Goal: Information Seeking & Learning: Learn about a topic

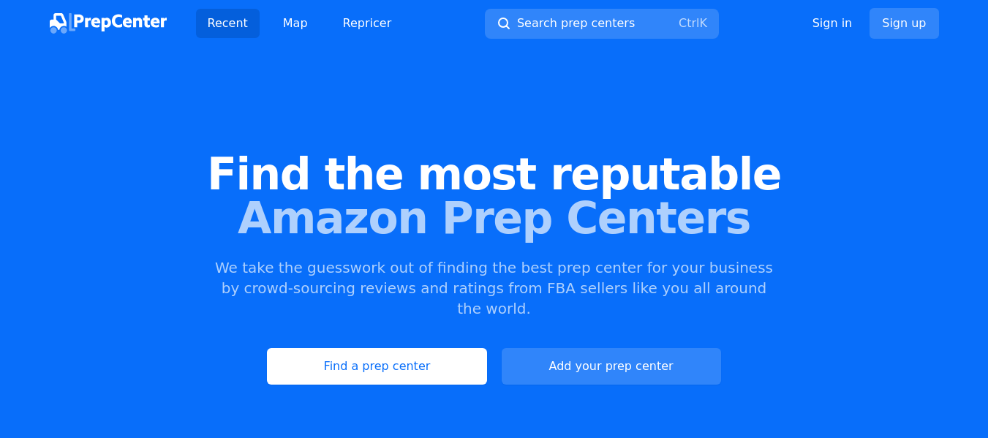
scroll to position [73, 0]
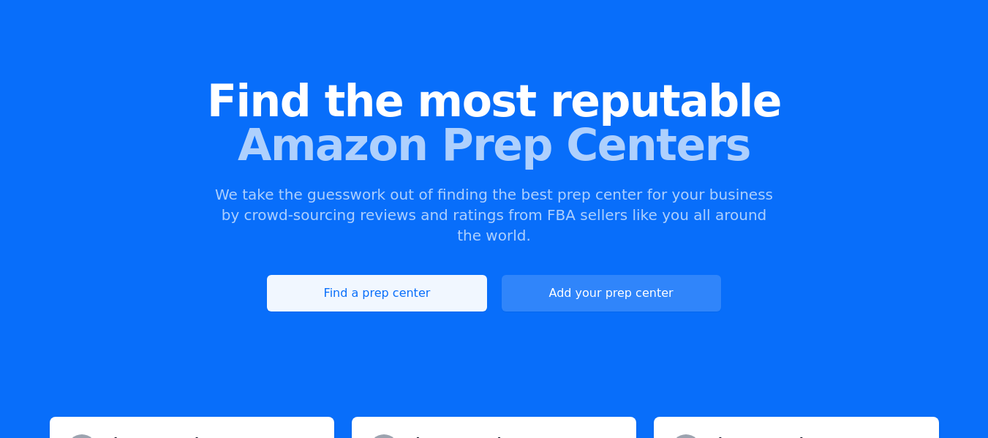
click at [374, 275] on link "Find a prep center" at bounding box center [376, 293] width 219 height 37
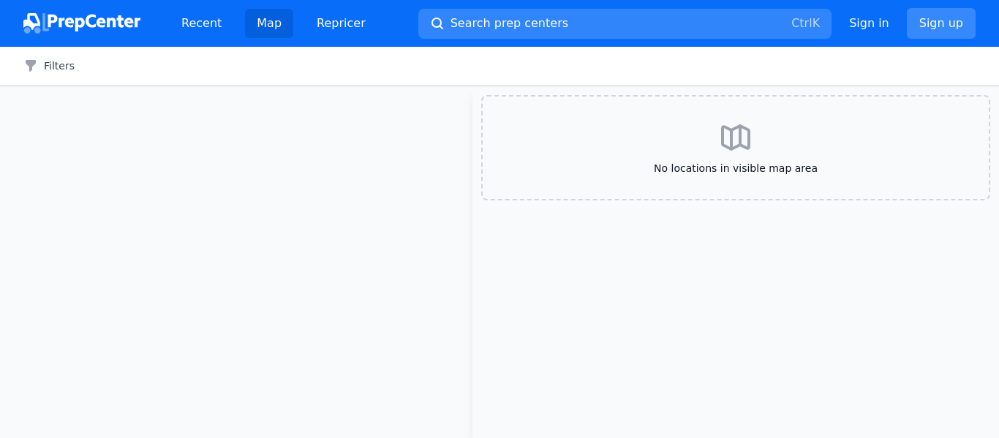
click at [936, 25] on link "Sign up" at bounding box center [941, 23] width 69 height 31
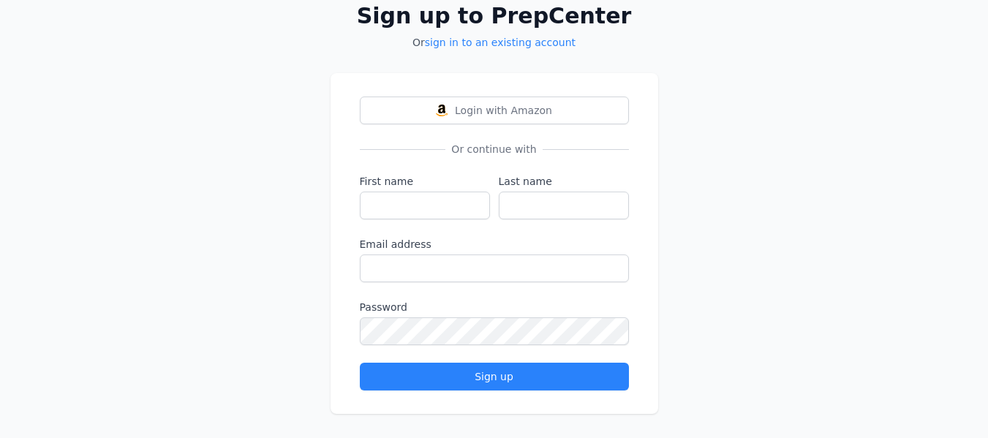
scroll to position [102, 0]
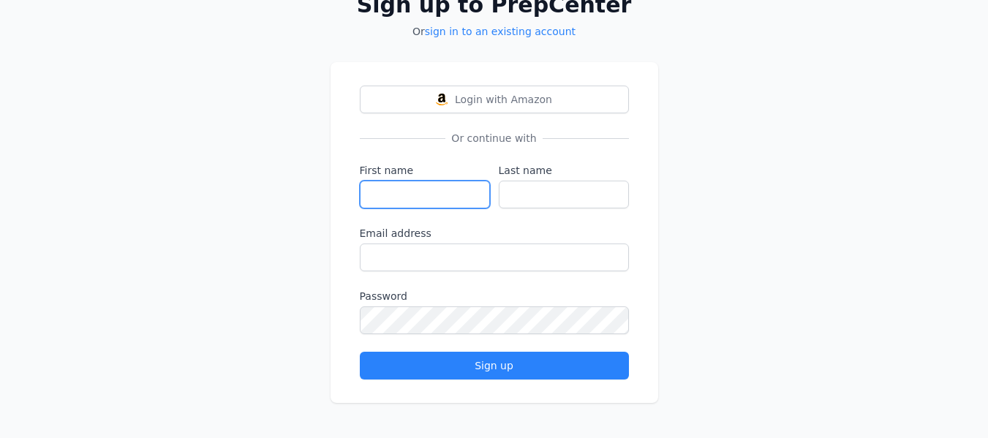
click at [444, 192] on input "First name" at bounding box center [425, 195] width 130 height 28
type input "FAHAD"
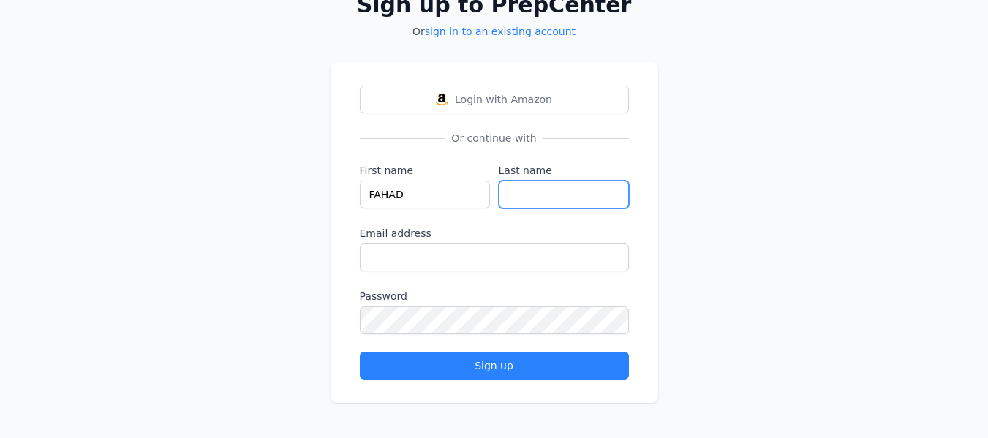
type input "Hassan"
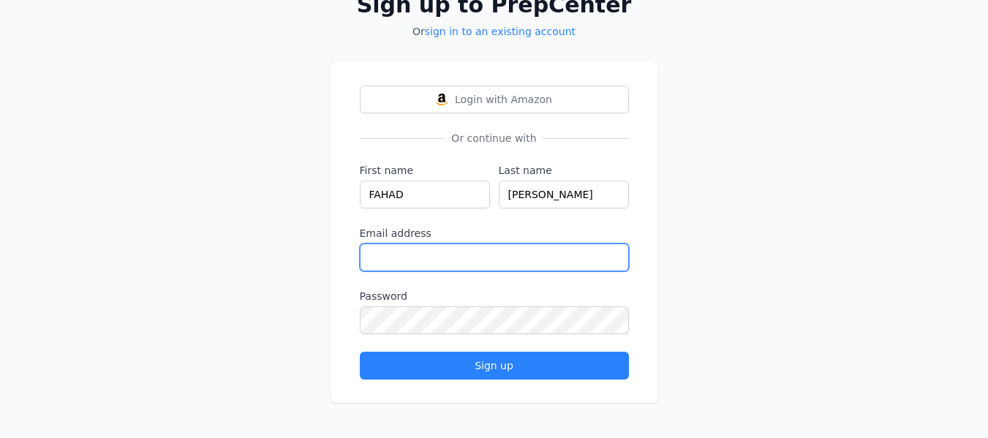
click at [466, 262] on input "Email address" at bounding box center [494, 257] width 269 height 28
type input "kalyarjutt851@gmail.com"
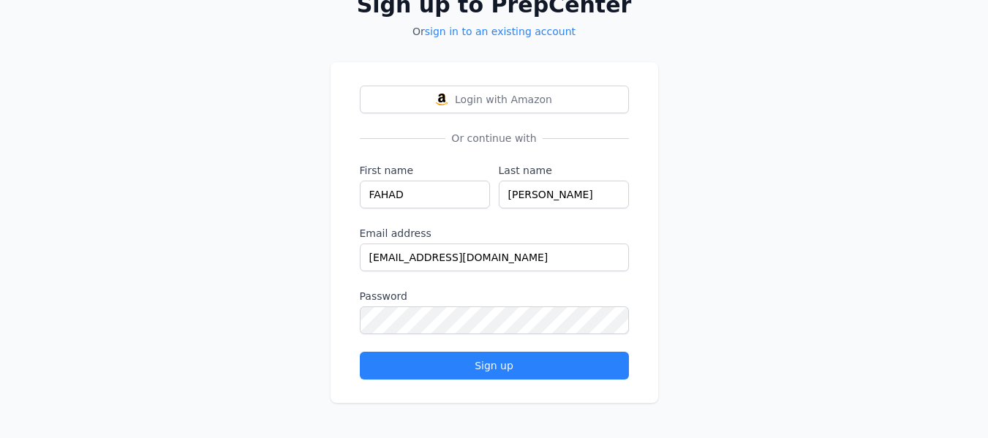
click at [452, 230] on label "Email address" at bounding box center [494, 233] width 269 height 15
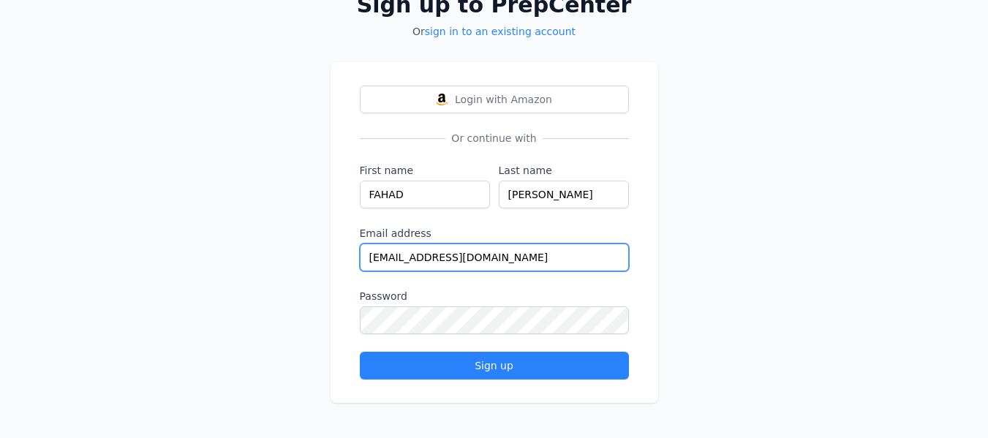
click at [452, 243] on input "kalyarjutt851@gmail.com" at bounding box center [494, 257] width 269 height 28
drag, startPoint x: 492, startPoint y: 257, endPoint x: 351, endPoint y: 262, distance: 141.2
click at [351, 262] on div "Login with Amazon Or continue with First name FAHAD Last name Hassan Email addr…" at bounding box center [494, 232] width 328 height 341
type input "fahadkalyar613@gmail.com"
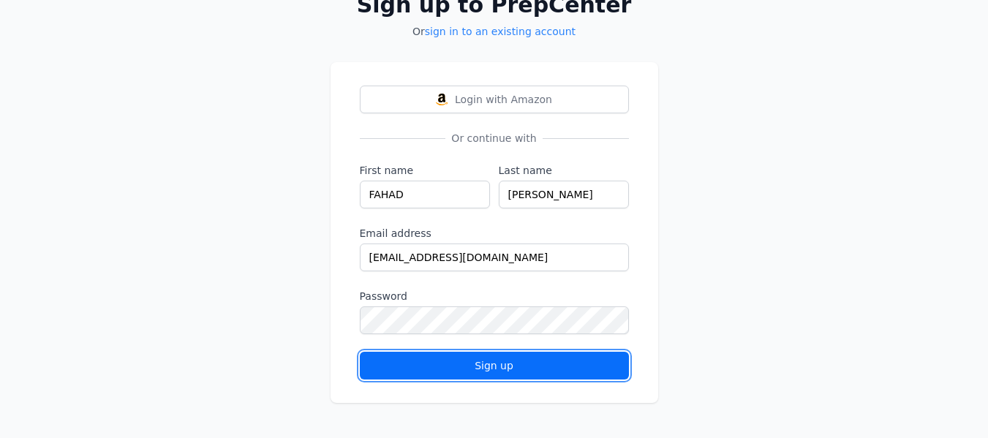
click at [443, 367] on div "Sign up" at bounding box center [494, 365] width 244 height 15
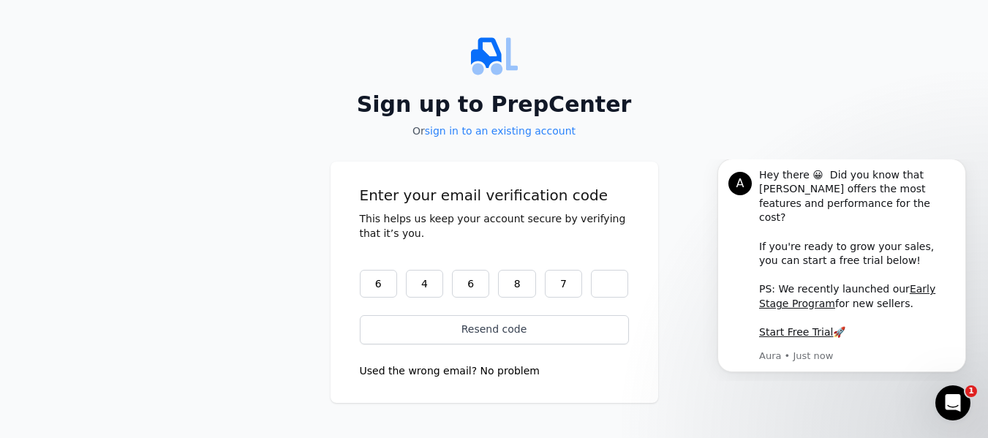
scroll to position [0, 0]
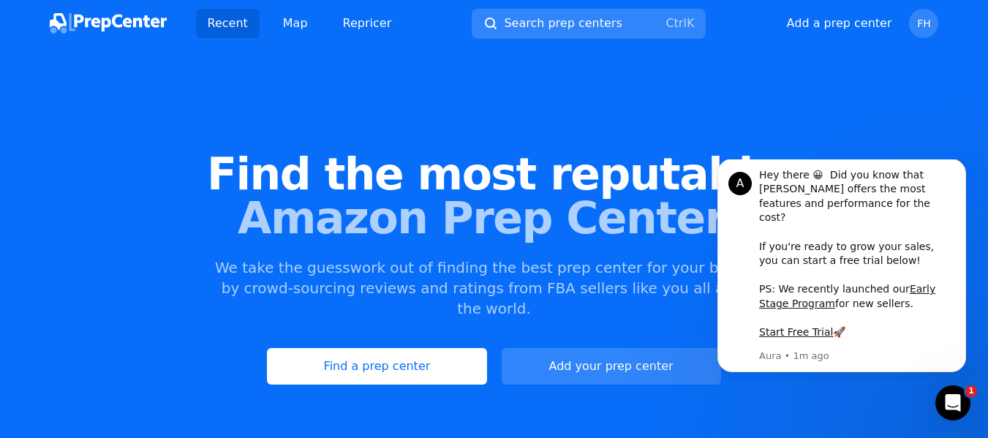
click at [165, 124] on div "Find the most reputable Amazon Prep Centers We take the guesswork out of findin…" at bounding box center [494, 268] width 988 height 396
click at [719, 116] on div "Find the most reputable Amazon Prep Centers We take the guesswork out of findin…" at bounding box center [494, 268] width 988 height 396
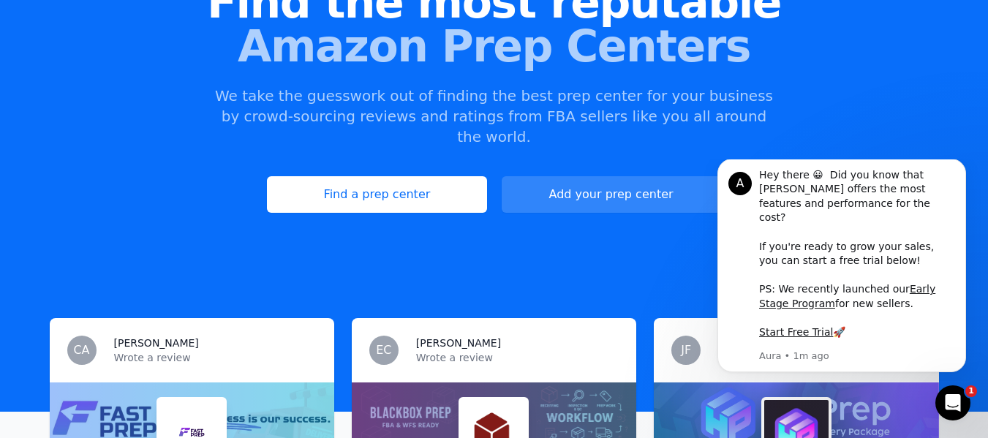
scroll to position [146, 0]
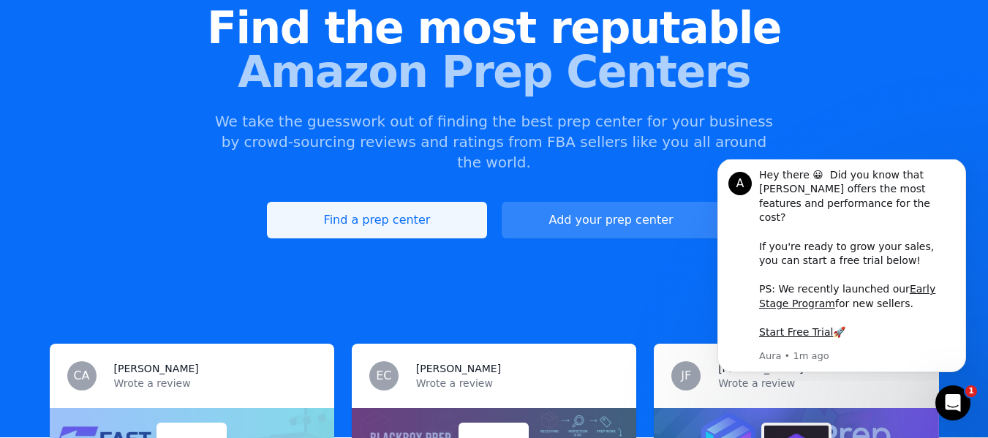
click at [379, 206] on link "Find a prep center" at bounding box center [376, 220] width 219 height 37
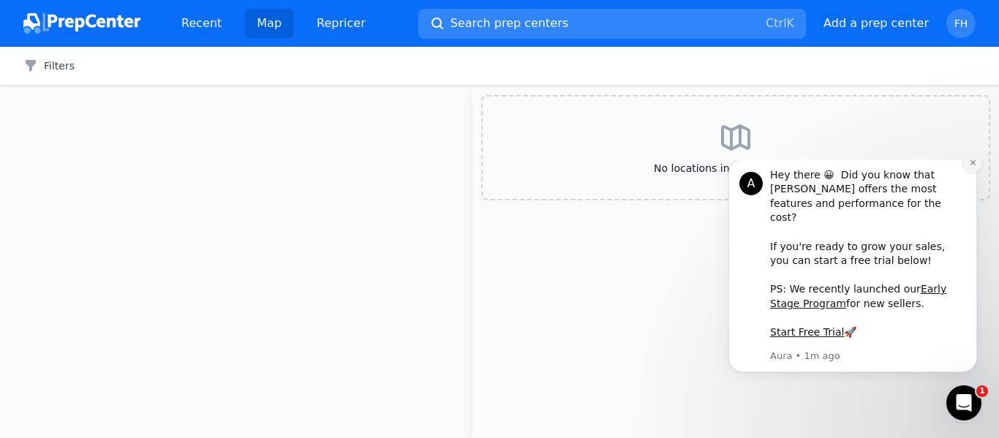
click at [973, 165] on icon "Dismiss notification" at bounding box center [971, 162] width 5 height 5
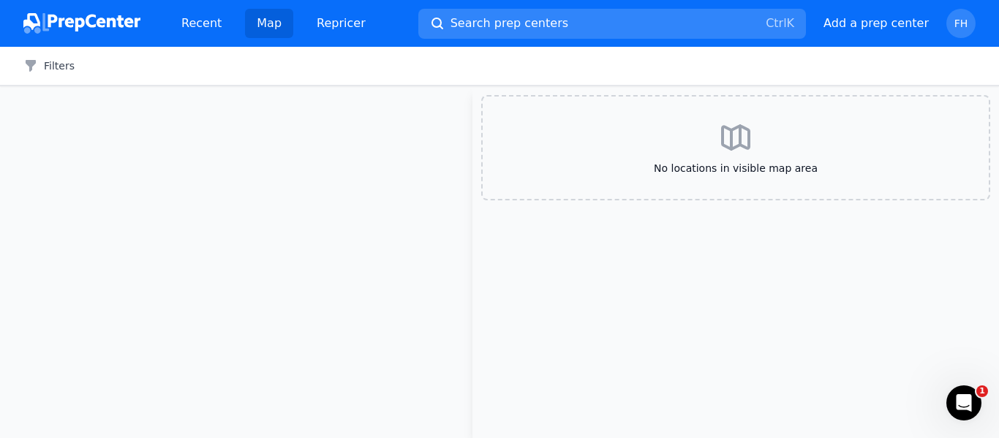
click at [735, 152] on icon at bounding box center [735, 137] width 35 height 35
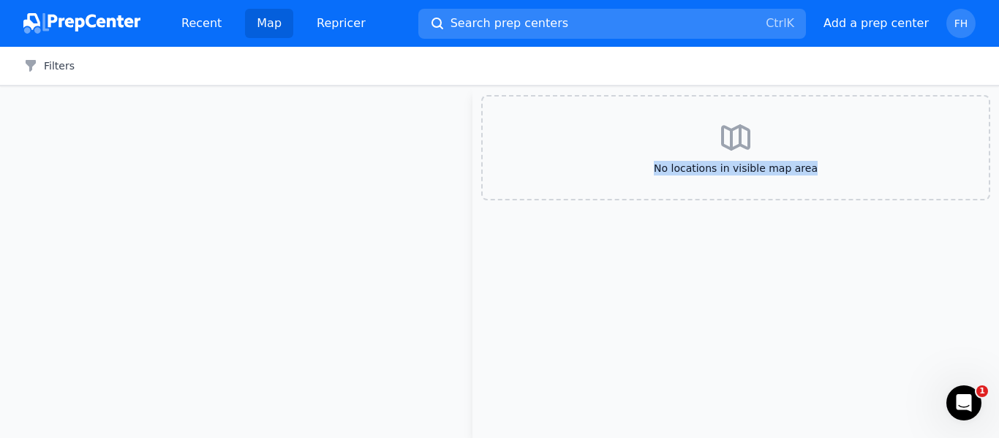
click at [589, 174] on span "No locations in visible map area" at bounding box center [735, 168] width 459 height 15
click at [705, 167] on span "No locations in visible map area" at bounding box center [735, 168] width 459 height 15
click at [727, 137] on icon at bounding box center [735, 137] width 35 height 35
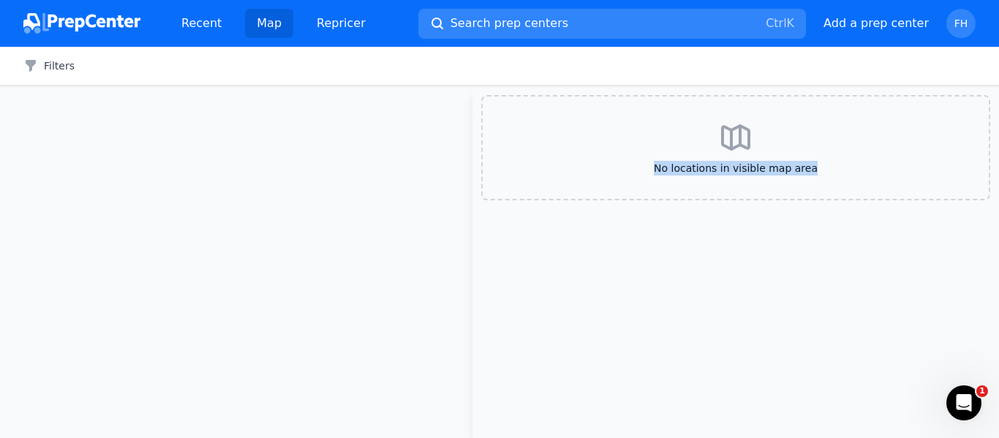
click at [727, 137] on icon at bounding box center [735, 137] width 35 height 35
click at [635, 143] on div "No locations in visible map area" at bounding box center [735, 147] width 509 height 105
click at [740, 143] on icon at bounding box center [735, 137] width 26 height 23
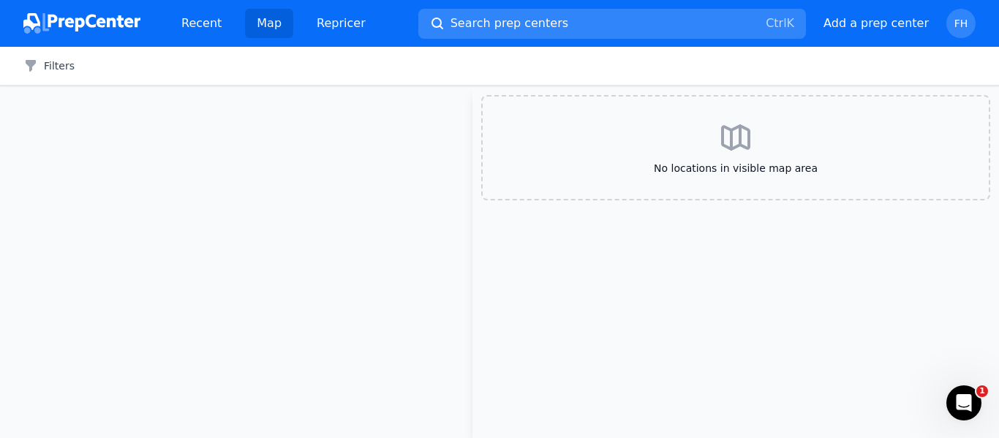
click at [730, 170] on span "No locations in visible map area" at bounding box center [735, 168] width 459 height 15
click at [469, 20] on span "Search prep centers" at bounding box center [509, 24] width 118 height 18
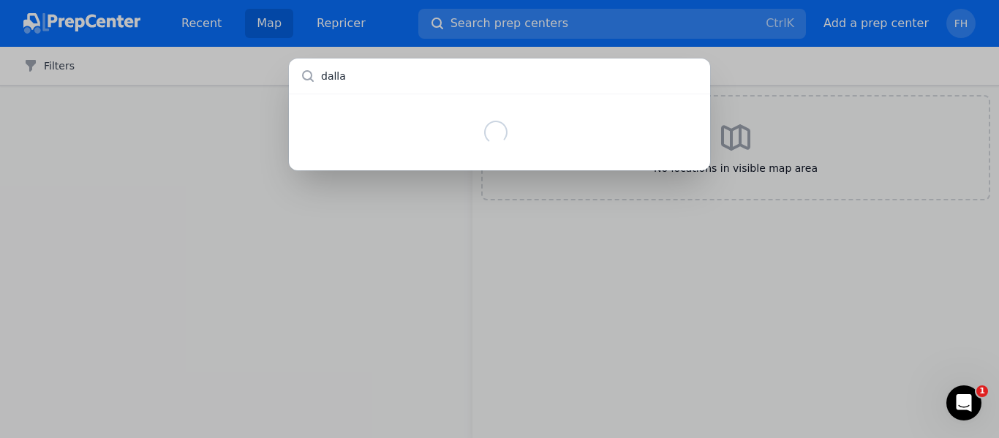
type input "dallas"
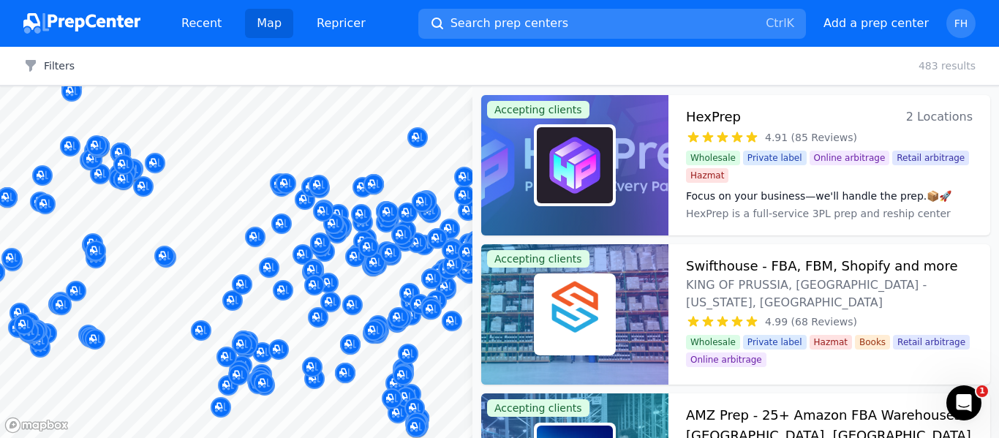
click at [776, 104] on div at bounding box center [499, 219] width 999 height 438
click at [494, 23] on span "Search prep centers" at bounding box center [509, 24] width 118 height 18
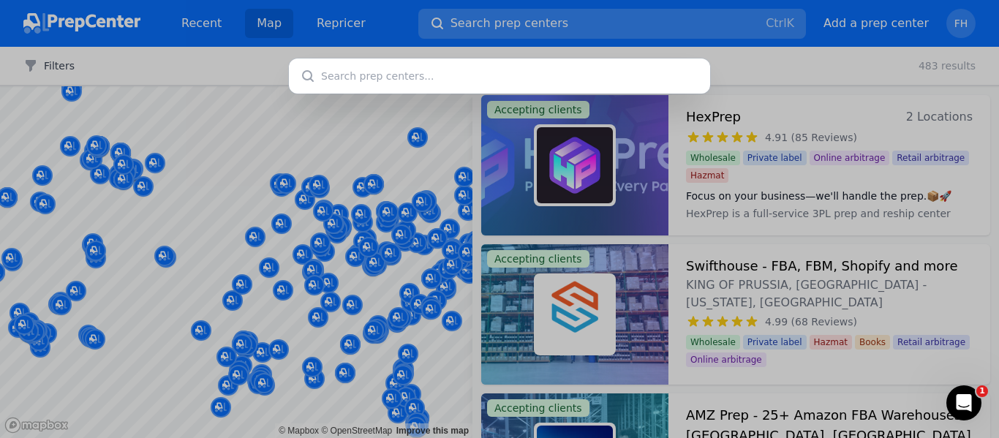
click at [494, 23] on div at bounding box center [499, 219] width 999 height 438
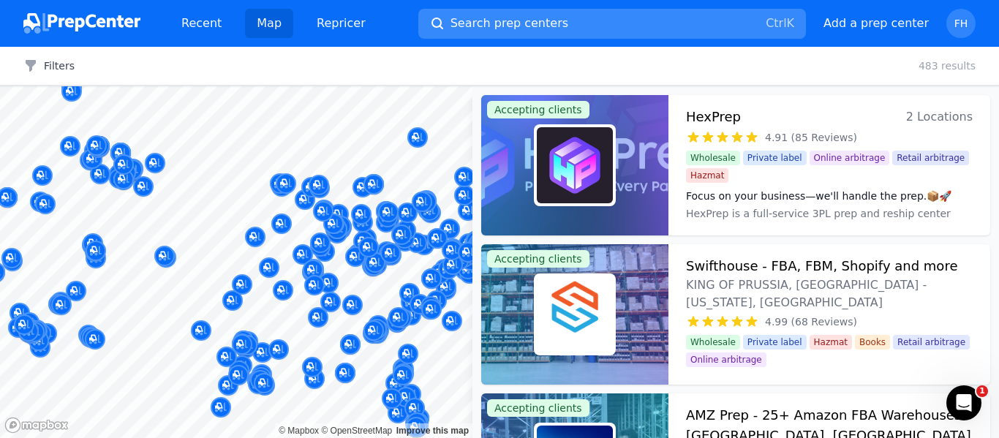
click at [461, 17] on span "Search prep centers" at bounding box center [509, 24] width 118 height 18
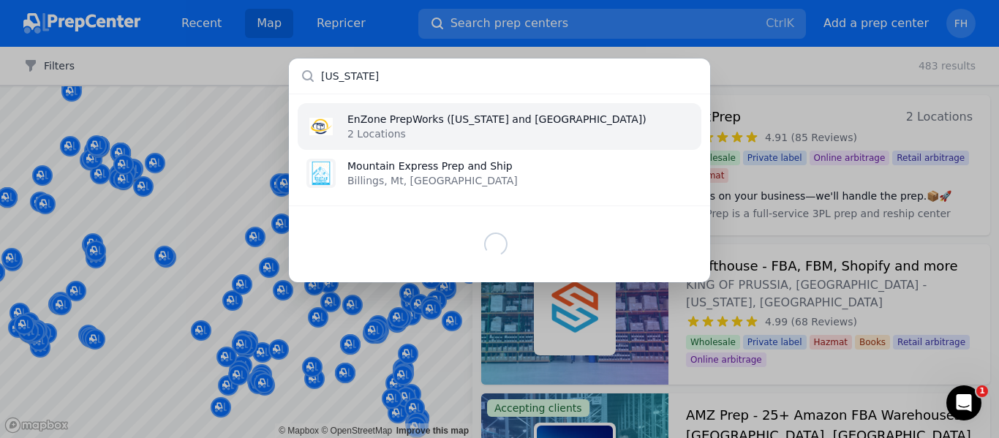
click at [322, 77] on input "texas" at bounding box center [499, 75] width 421 height 35
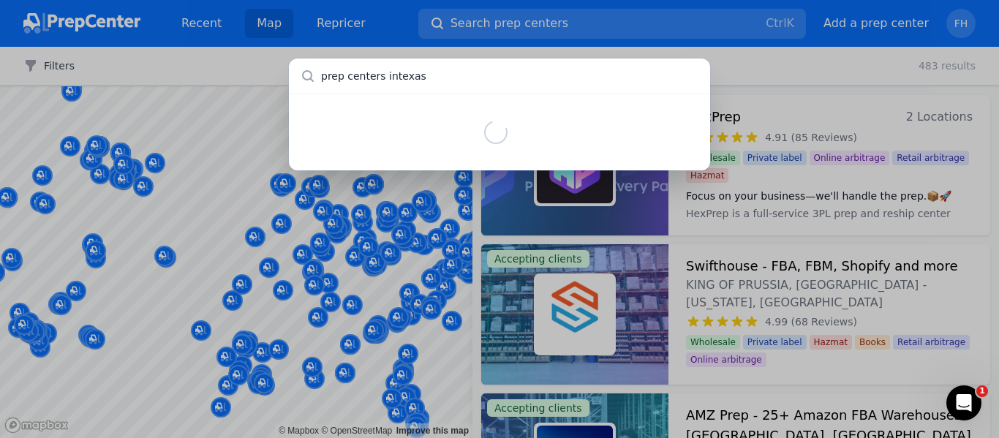
type input "prep centers in texas"
click at [423, 76] on input "prep centers in texas" at bounding box center [499, 75] width 421 height 35
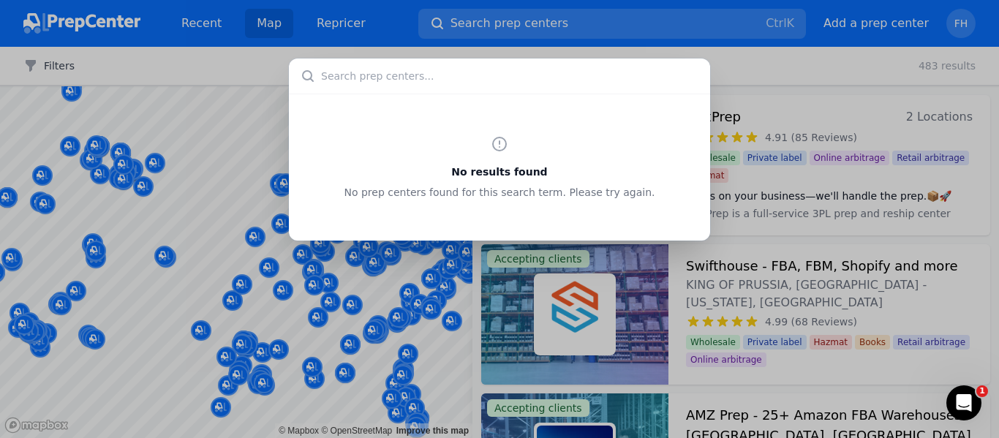
click at [806, 99] on div "No results found No prep centers found for this search term. Please try again." at bounding box center [499, 219] width 999 height 438
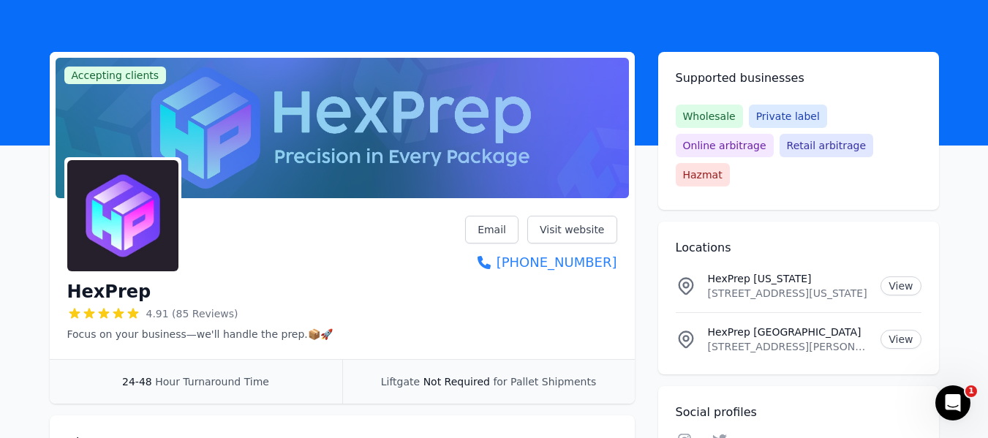
scroll to position [31, 0]
